Goal: Navigation & Orientation: Find specific page/section

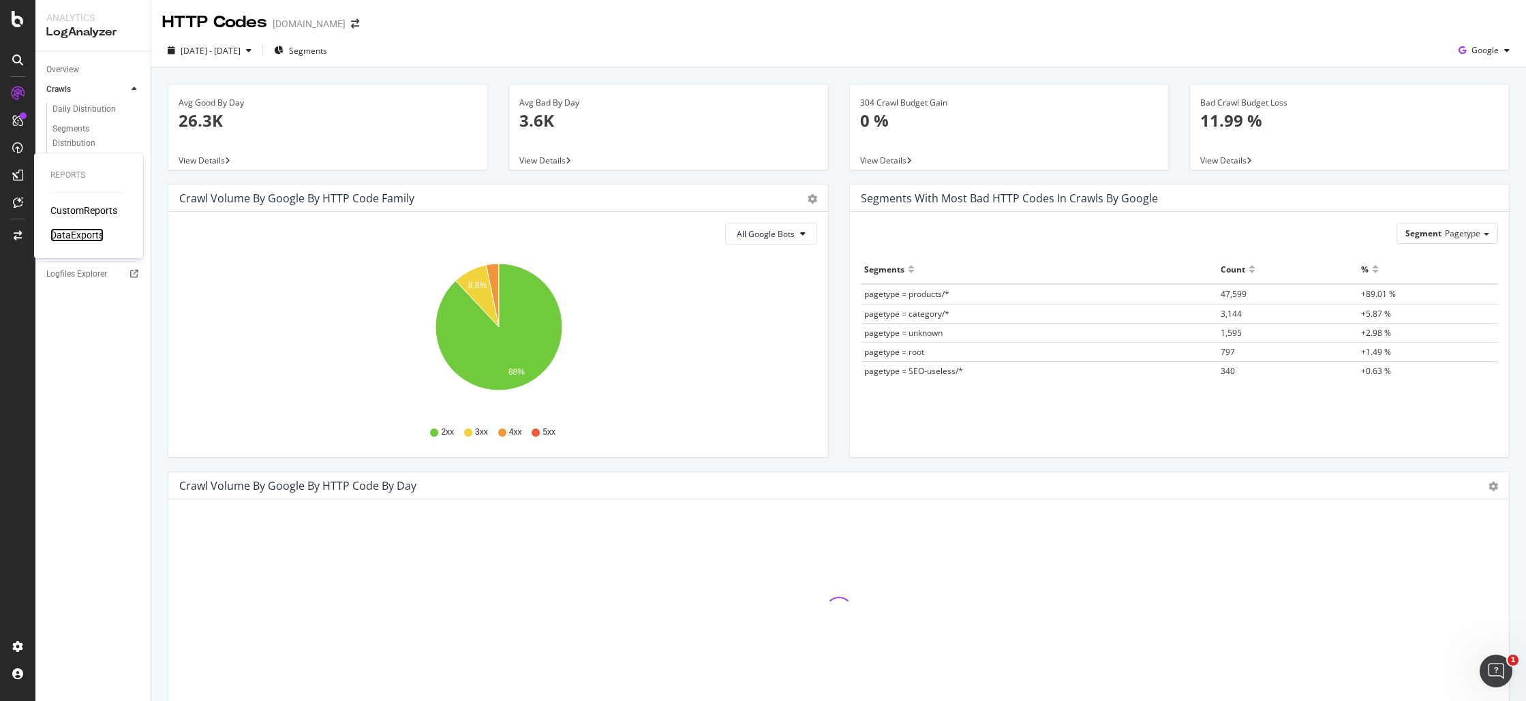
click at [82, 238] on div "DataExports" at bounding box center [76, 235] width 53 height 14
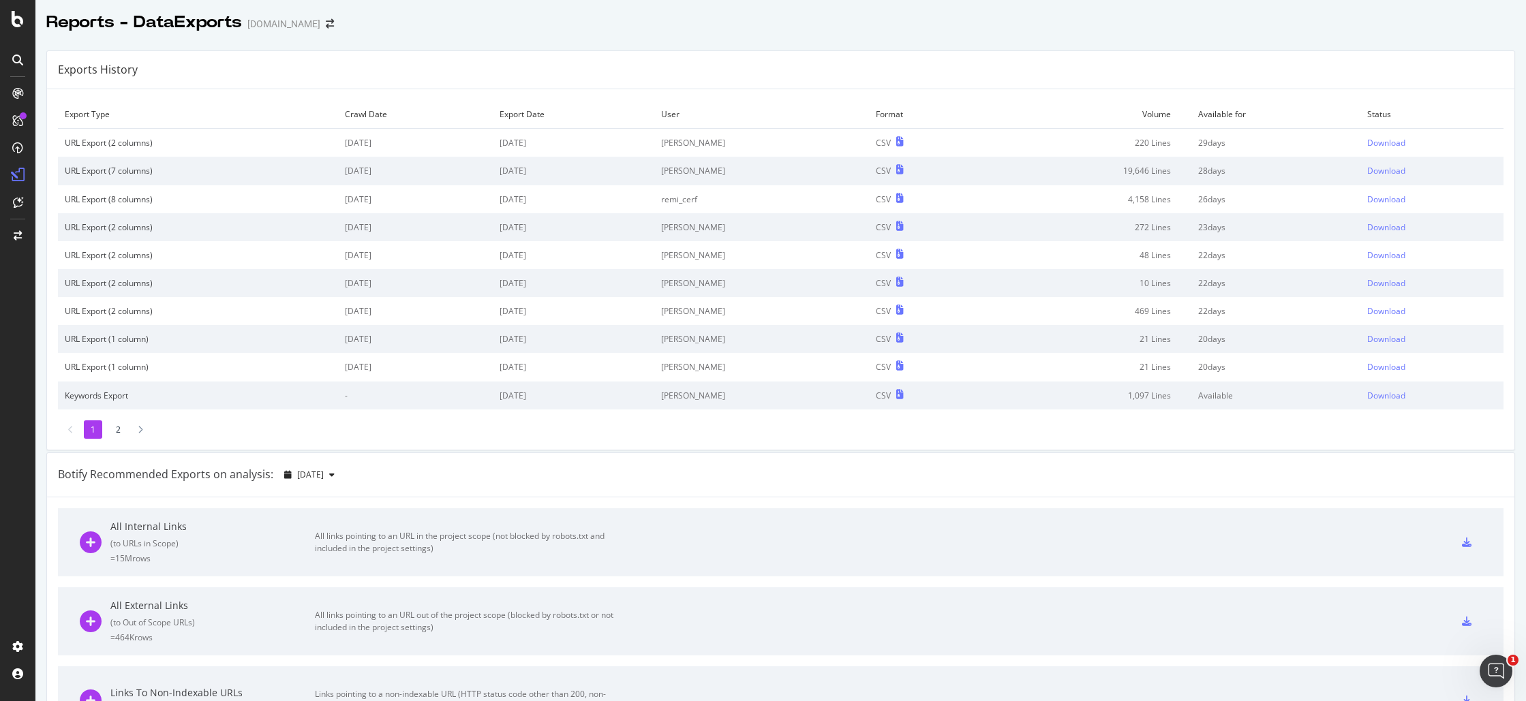
click at [151, 429] on div "1 2" at bounding box center [780, 429] width 1445 height 18
click at [142, 429] on div at bounding box center [140, 429] width 12 height 18
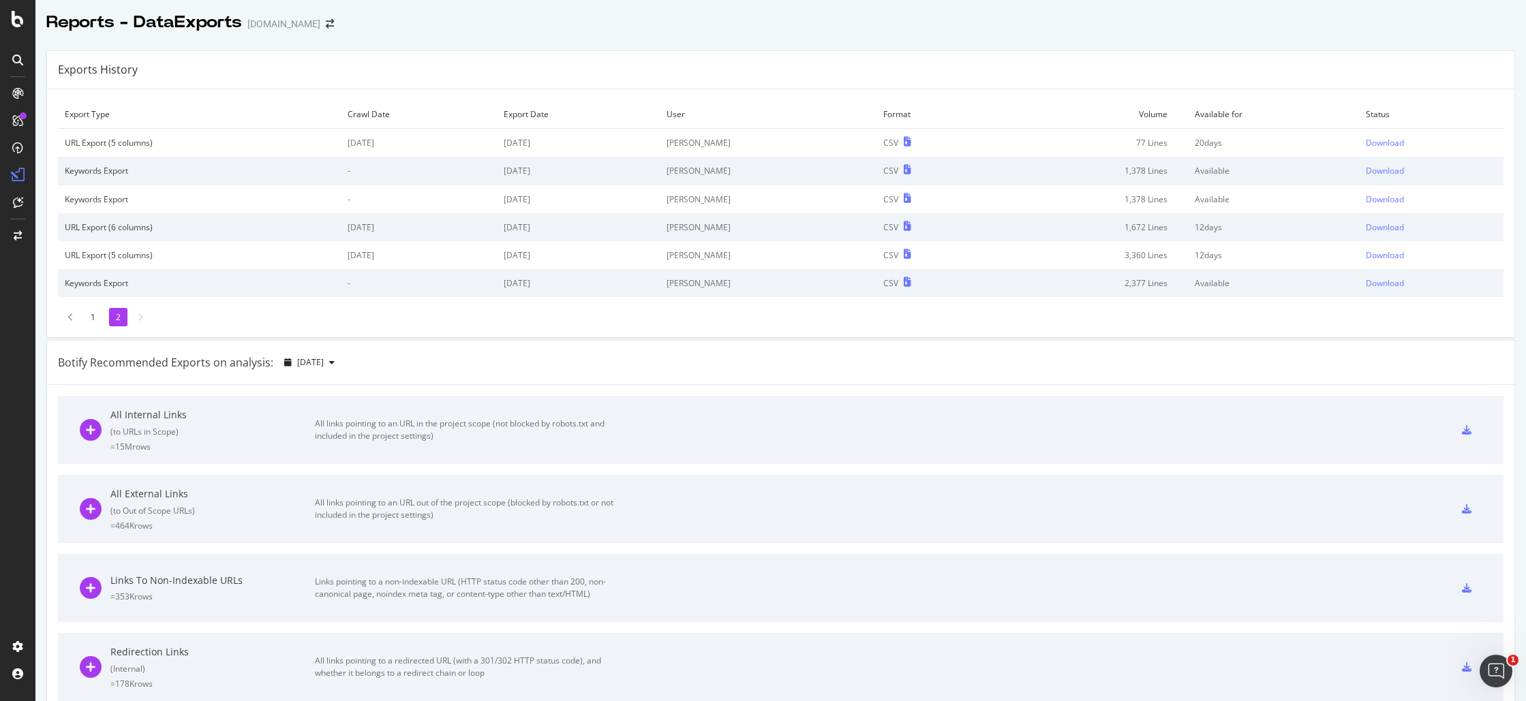
click at [88, 317] on li "1" at bounding box center [93, 317] width 18 height 18
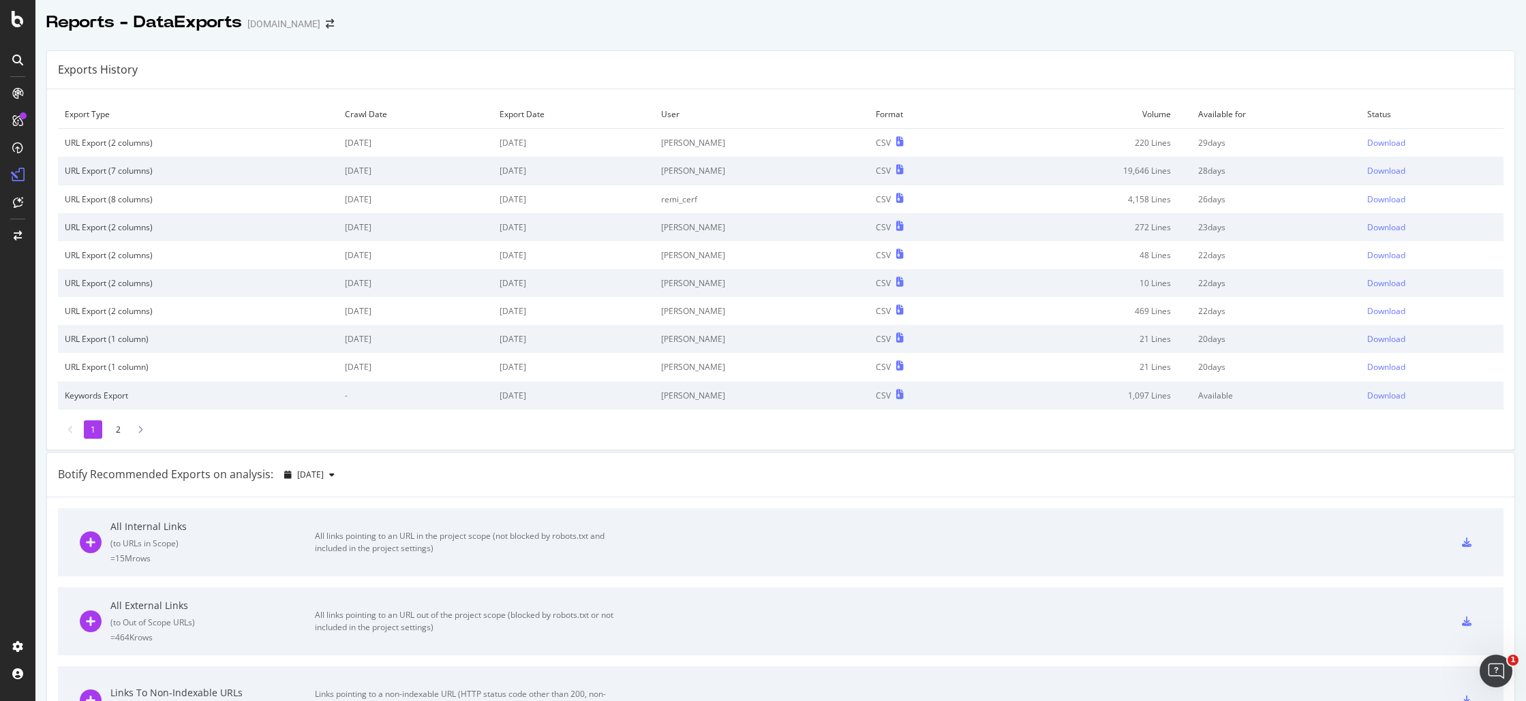
click at [120, 420] on li "2" at bounding box center [118, 429] width 18 height 18
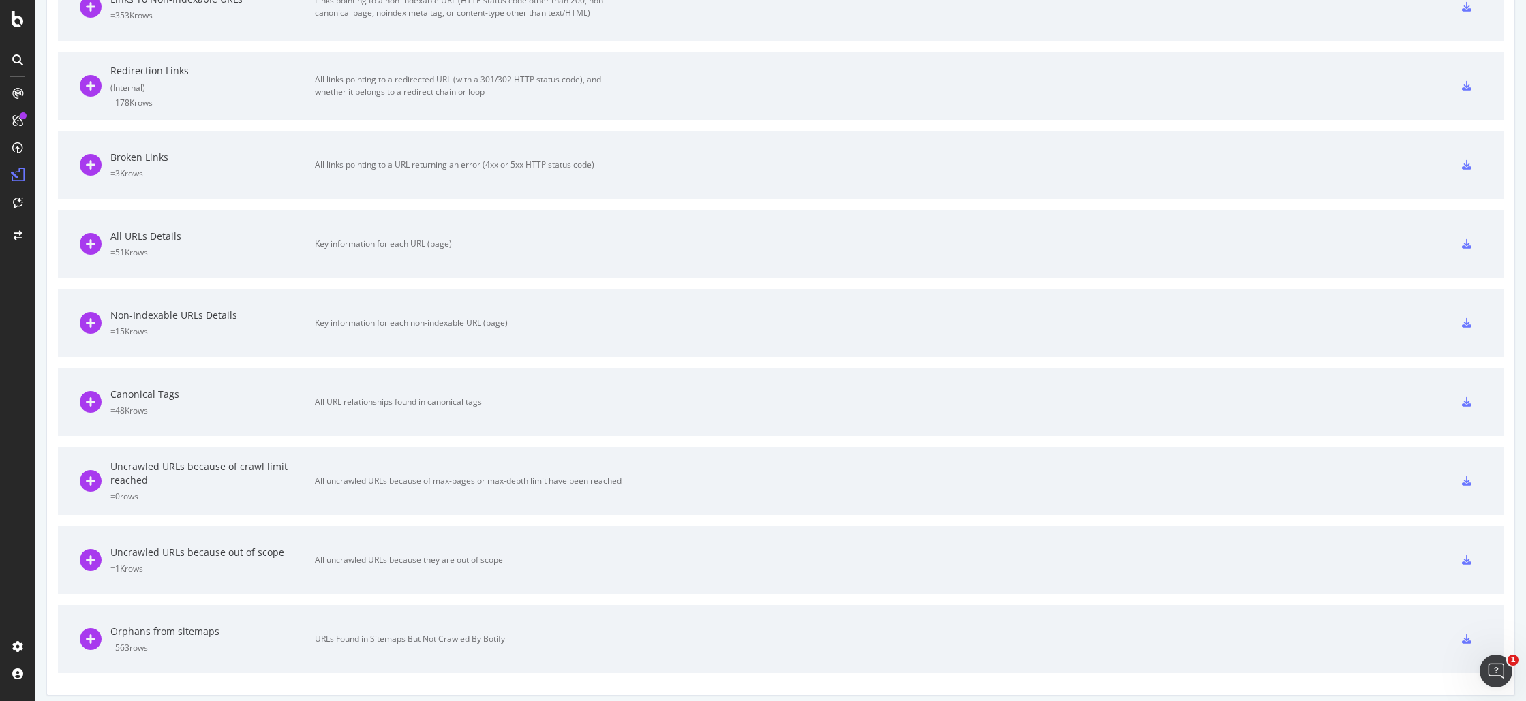
scroll to position [589, 0]
